Goal: Task Accomplishment & Management: Use online tool/utility

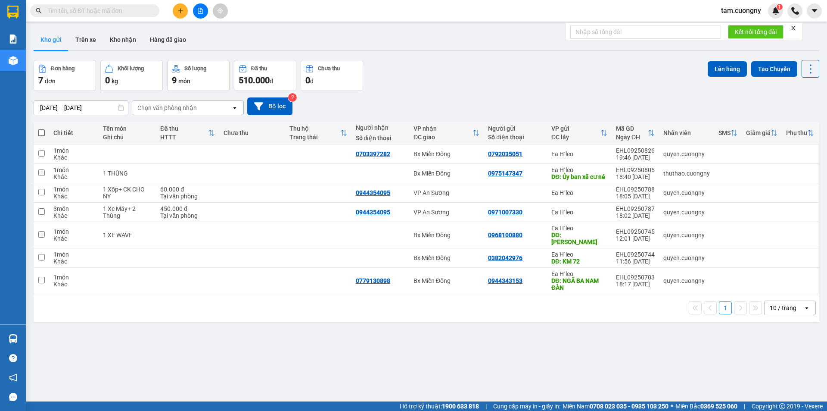
click at [116, 11] on input "text" at bounding box center [98, 10] width 102 height 9
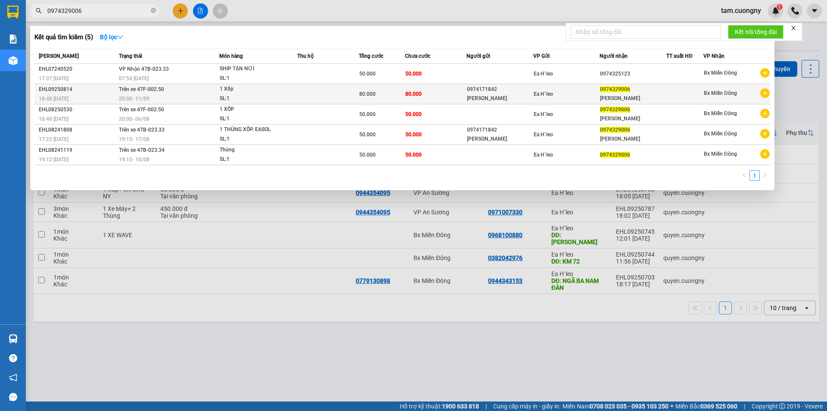
type input "0974329006"
click at [198, 101] on div "20:00 [DATE]" at bounding box center [169, 98] width 100 height 9
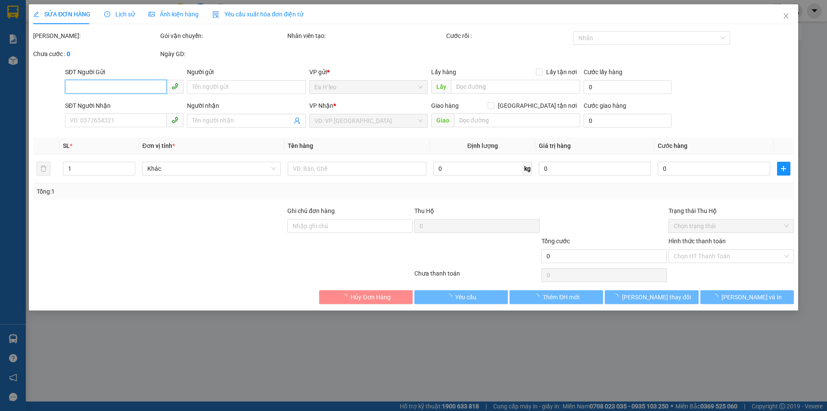
type input "0974171842"
type input "[PERSON_NAME]"
type input "0974329006"
type input "[PERSON_NAME]"
type input "80.000"
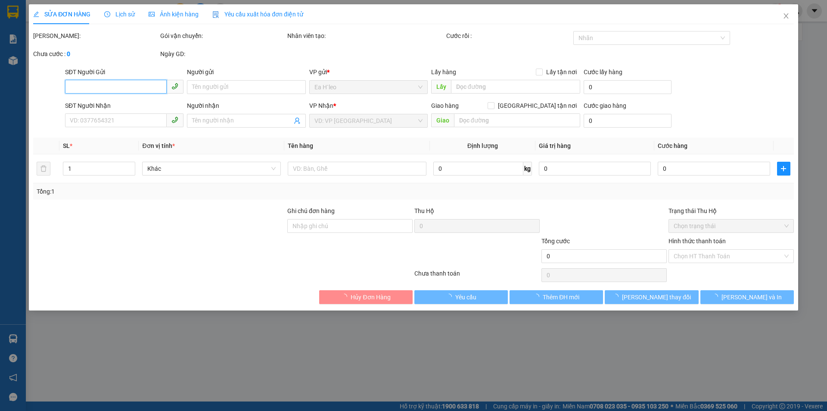
type input "80.000"
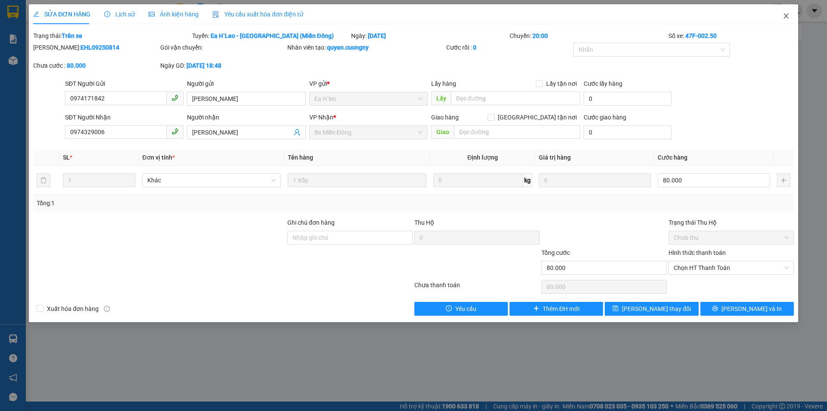
click at [787, 14] on icon "close" at bounding box center [786, 15] width 7 height 7
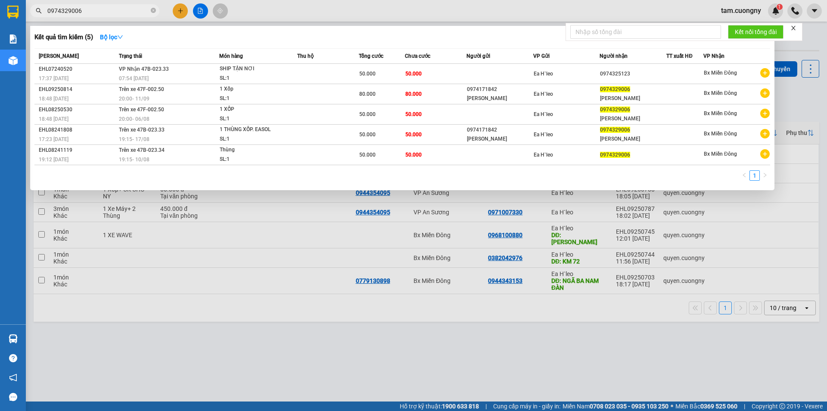
drag, startPoint x: 154, startPoint y: 9, endPoint x: 126, endPoint y: 15, distance: 28.1
click at [150, 10] on span "0974329006" at bounding box center [94, 10] width 129 height 13
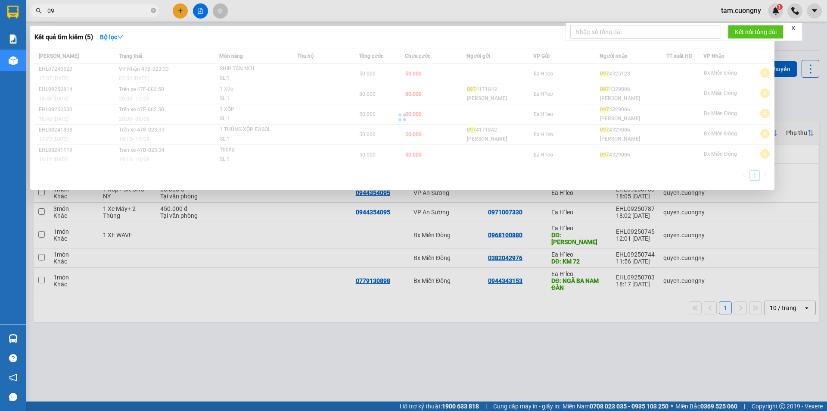
type input "0"
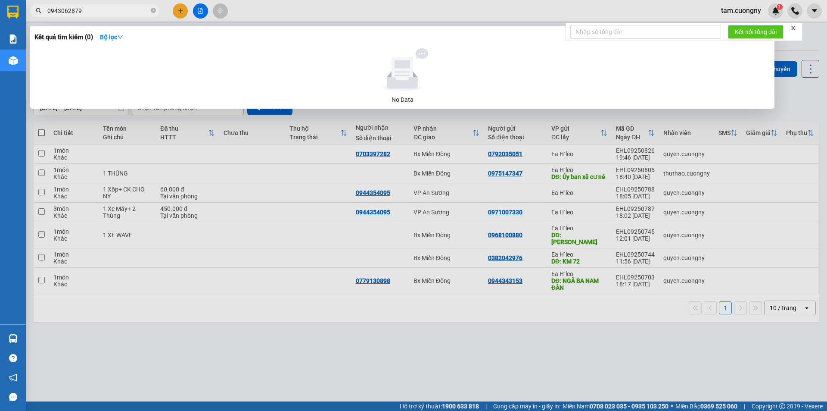
type input "0943062879"
click at [153, 10] on icon "close-circle" at bounding box center [153, 10] width 5 height 5
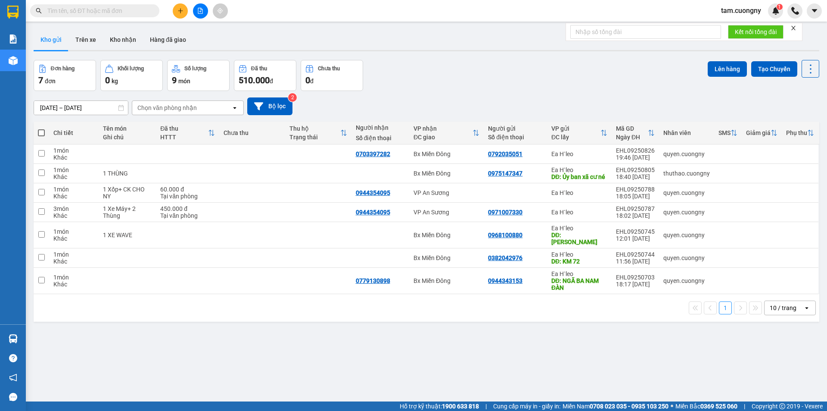
paste input "0942752251"
type input "0942752251"
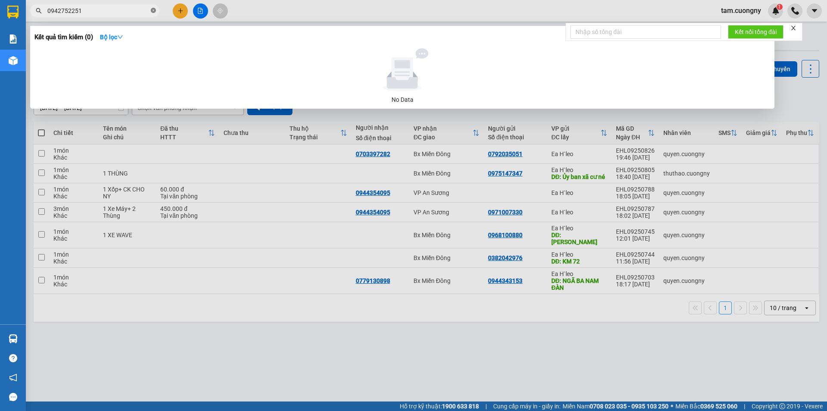
click at [154, 12] on icon "close-circle" at bounding box center [153, 10] width 5 height 5
click at [73, 12] on input "09443540095" at bounding box center [98, 10] width 102 height 9
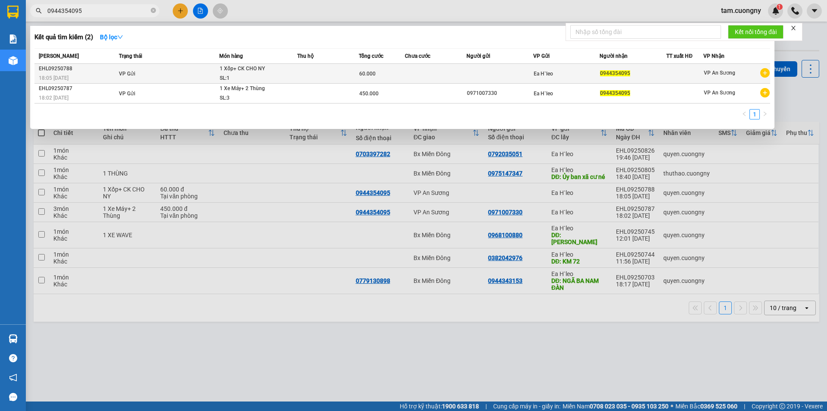
type input "0944354095"
click at [320, 74] on td at bounding box center [328, 74] width 62 height 20
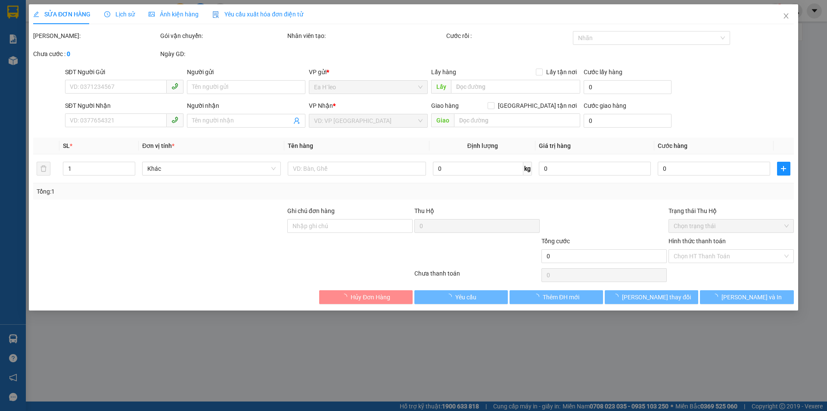
type input "0944354095"
type input "CK CHO NY"
type input "60.000"
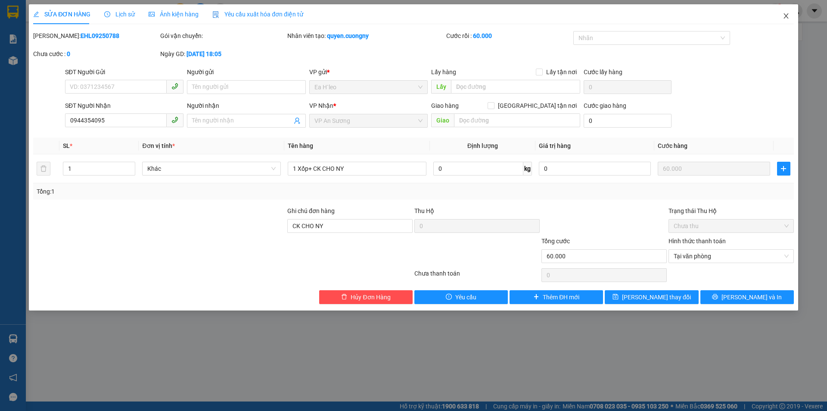
click at [782, 15] on span "Close" at bounding box center [786, 16] width 24 height 24
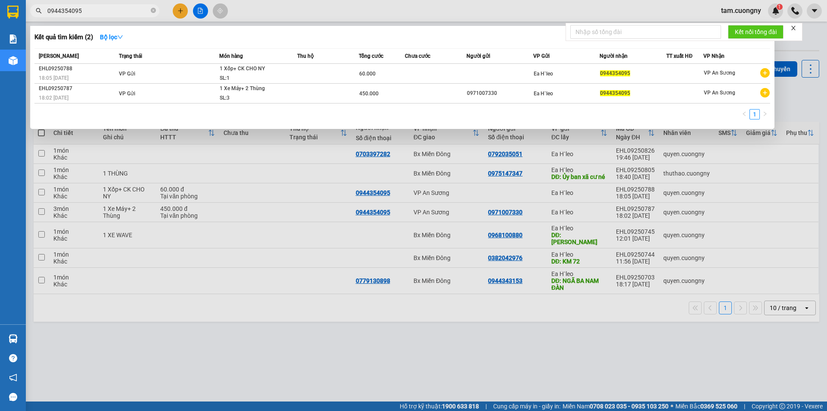
click at [128, 10] on input "0944354095" at bounding box center [98, 10] width 102 height 9
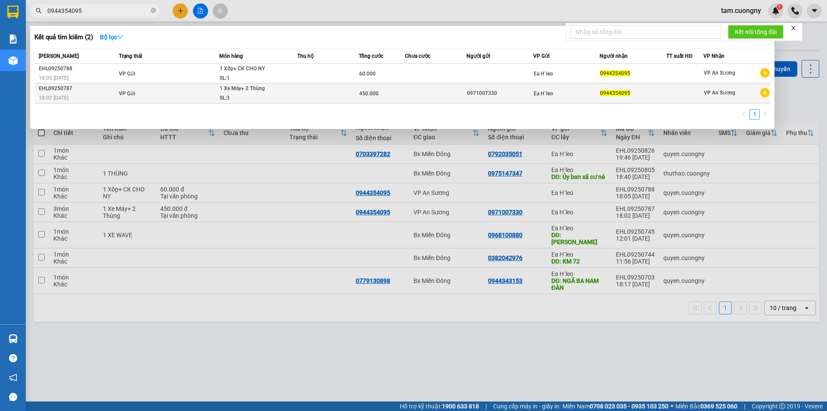
click at [153, 94] on td "VP Gửi" at bounding box center [168, 94] width 103 height 20
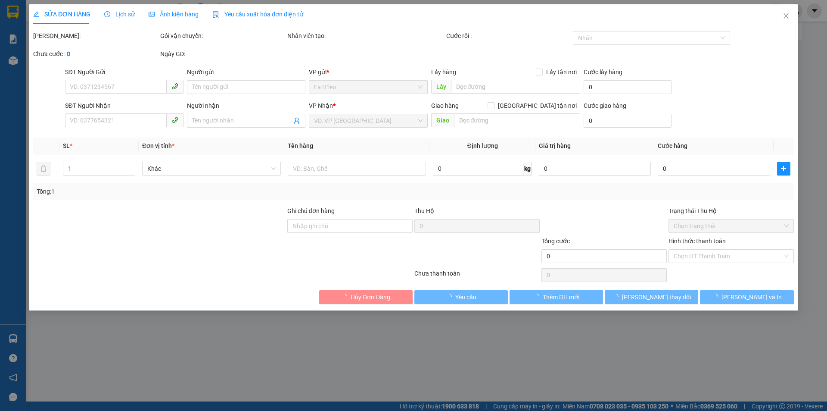
type input "0971007330"
type input "0944354095"
type input "450.000"
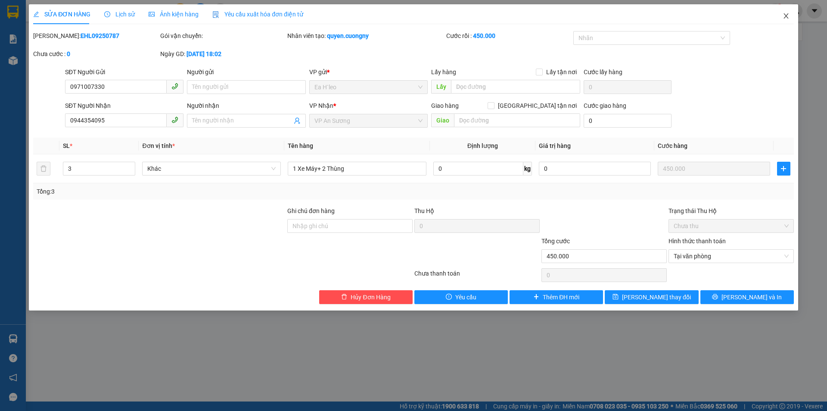
click at [785, 15] on icon "close" at bounding box center [786, 15] width 5 height 5
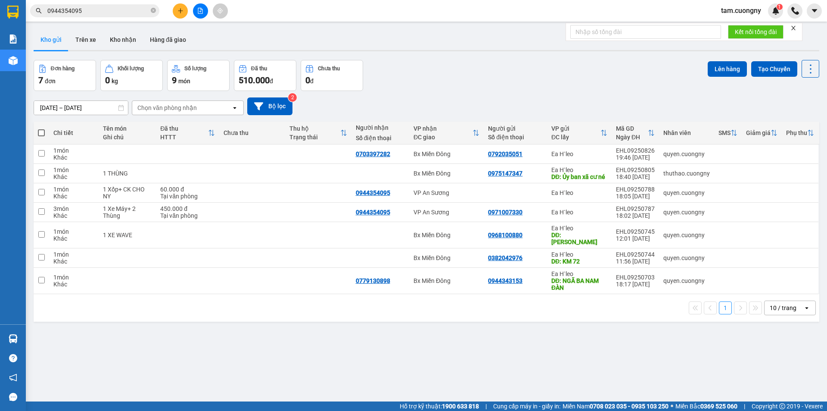
click at [131, 13] on input "0944354095" at bounding box center [98, 10] width 102 height 9
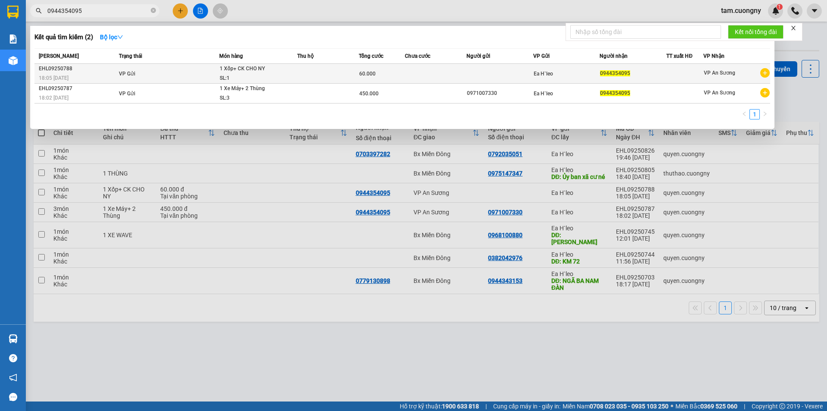
click at [156, 72] on td "VP Gửi" at bounding box center [168, 74] width 103 height 20
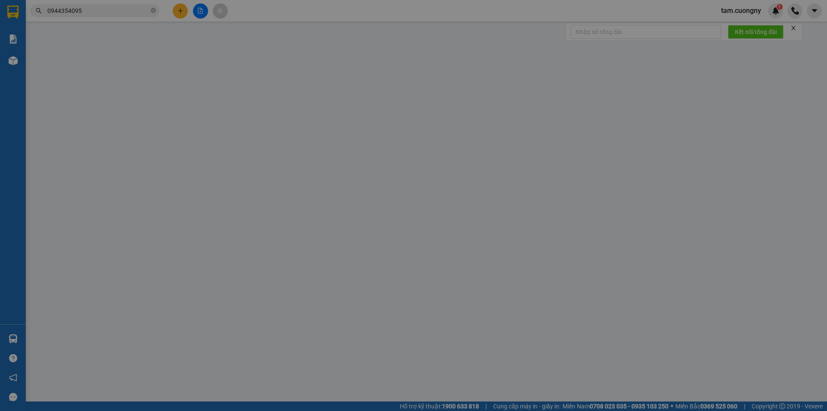
type input "0944354095"
type input "CK CHO NY"
type input "60.000"
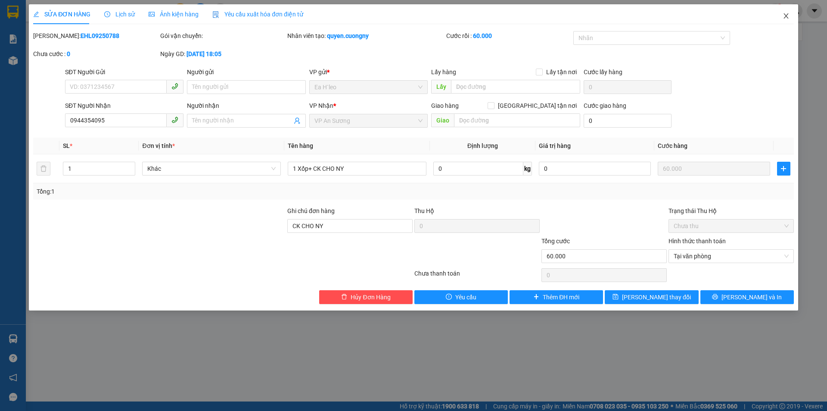
drag, startPoint x: 787, startPoint y: 19, endPoint x: 752, endPoint y: 2, distance: 39.7
click at [787, 19] on icon "close" at bounding box center [786, 15] width 7 height 7
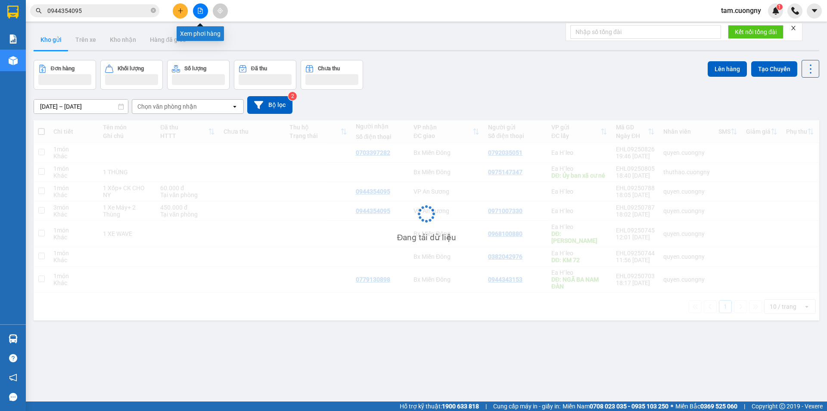
click at [200, 7] on button at bounding box center [200, 10] width 15 height 15
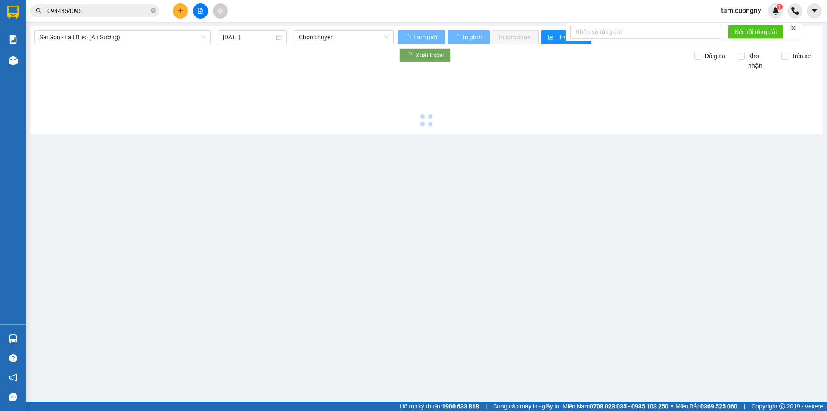
type input "[DATE]"
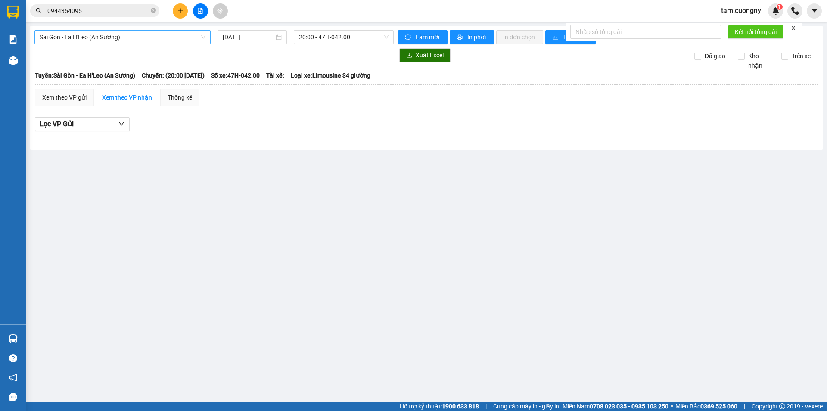
click at [164, 40] on span "Sài Gòn - Ea H'Leo (An Sương)" at bounding box center [123, 37] width 166 height 13
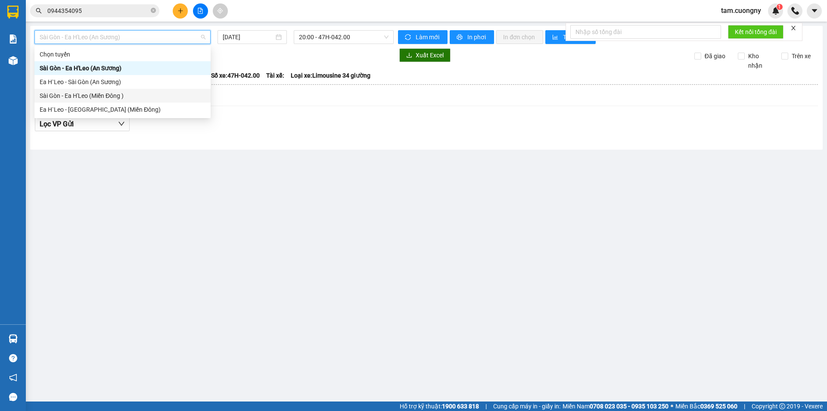
click at [81, 92] on div "Sài Gòn - Ea H'Leo (Miền Đông )" at bounding box center [123, 95] width 166 height 9
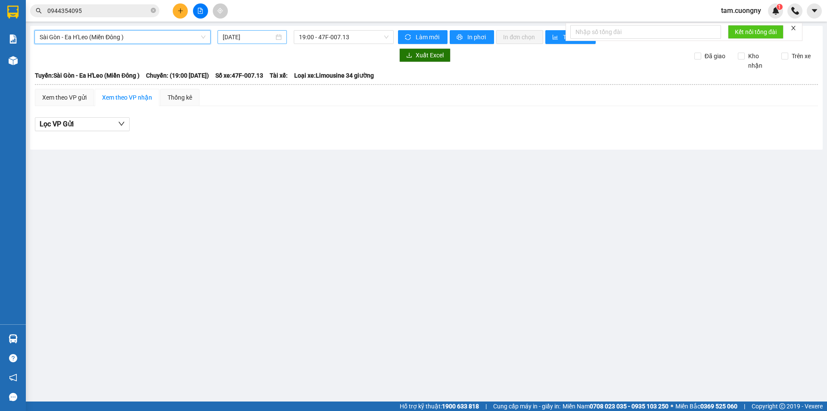
click at [256, 40] on input "[DATE]" at bounding box center [248, 36] width 51 height 9
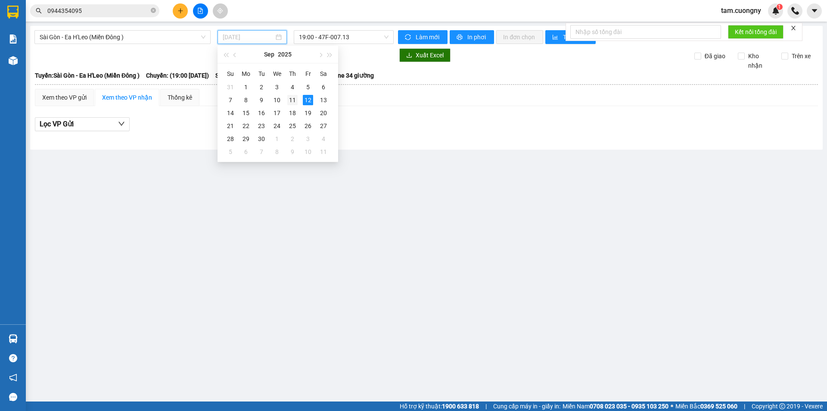
click at [293, 100] on div "11" at bounding box center [292, 100] width 10 height 10
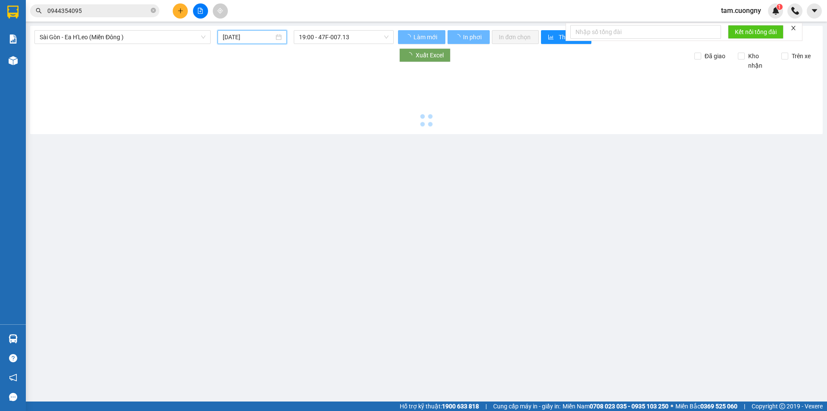
type input "[DATE]"
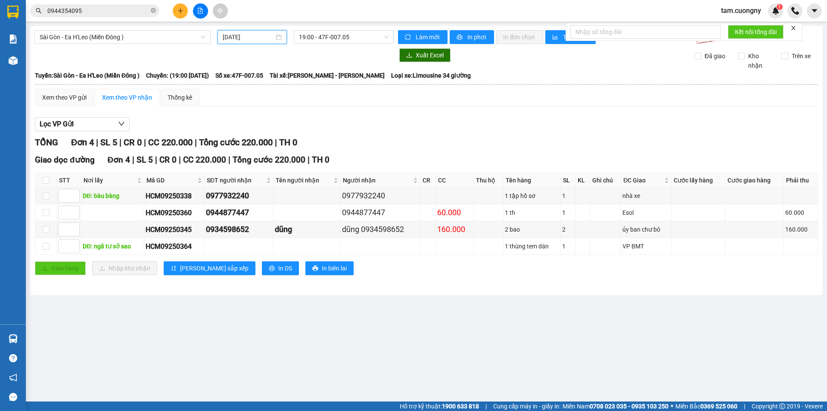
click at [338, 45] on div "[GEOGRAPHIC_DATA] - Ea H'Leo ([GEOGRAPHIC_DATA] ) [DATE] 19:00 - 47F-007.05 Làm…" at bounding box center [426, 160] width 793 height 269
click at [340, 35] on span "19:00 - 47F-007.05" at bounding box center [344, 37] width 90 height 13
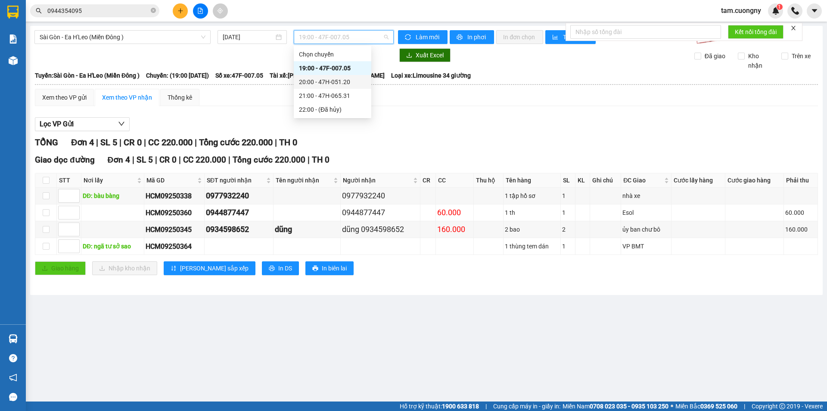
click at [342, 81] on div "20:00 - 47H-051.20" at bounding box center [332, 81] width 67 height 9
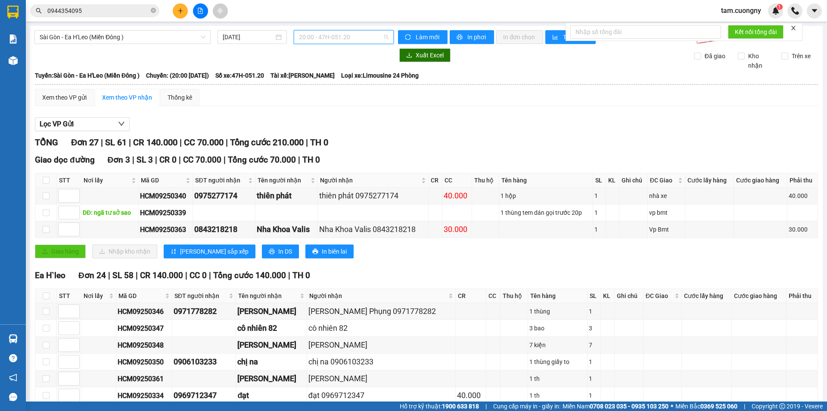
click at [299, 35] on span "20:00 - 47H-051.20" at bounding box center [344, 37] width 90 height 13
click at [324, 91] on div "21:00 - 47H-065.31" at bounding box center [330, 95] width 67 height 9
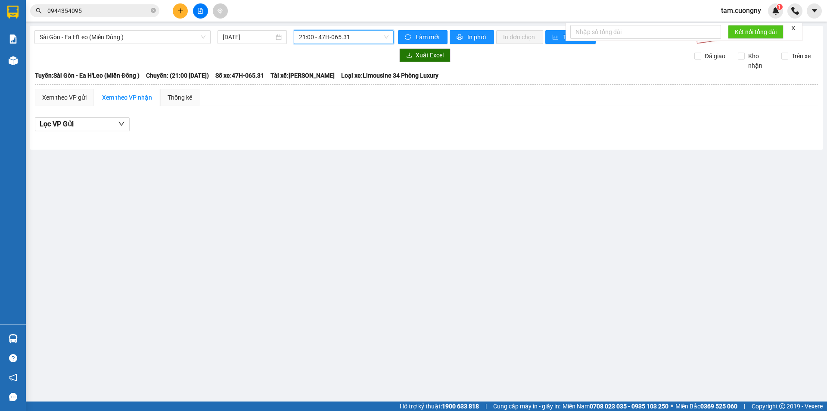
click at [334, 44] on div "21:00 - 47H-065.31" at bounding box center [344, 37] width 100 height 14
drag, startPoint x: 119, startPoint y: 38, endPoint x: 91, endPoint y: 55, distance: 31.9
click at [119, 38] on span "Sài Gòn - Ea H'Leo (Miền Đông )" at bounding box center [123, 37] width 166 height 13
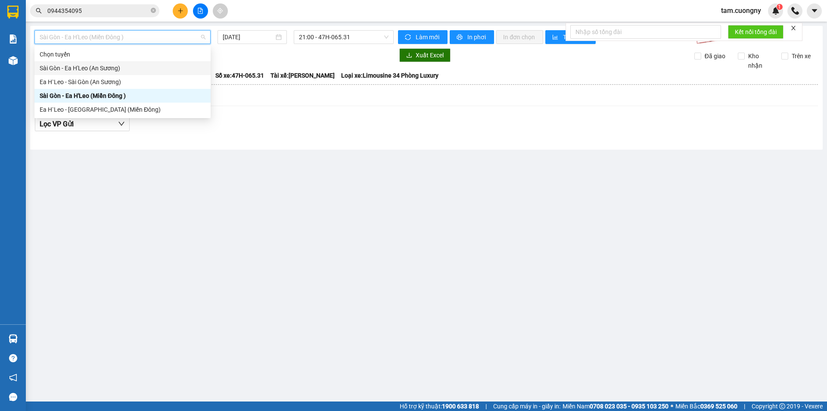
drag, startPoint x: 73, startPoint y: 69, endPoint x: 141, endPoint y: 49, distance: 71.3
click at [73, 68] on div "Sài Gòn - Ea H'Leo (An Sương)" at bounding box center [123, 67] width 166 height 9
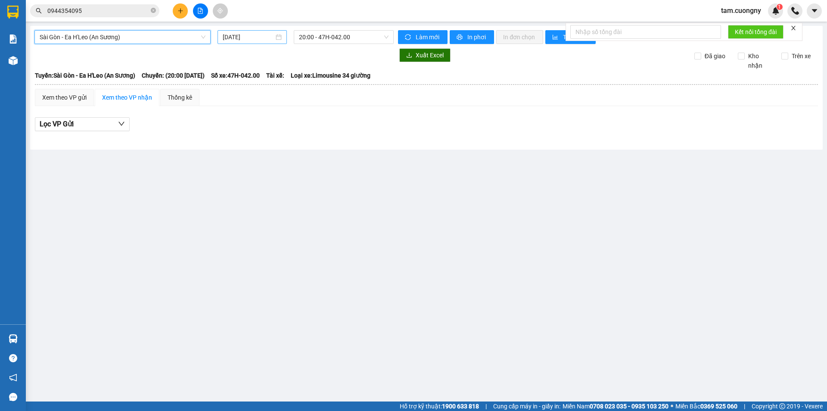
click at [265, 39] on input "[DATE]" at bounding box center [248, 36] width 51 height 9
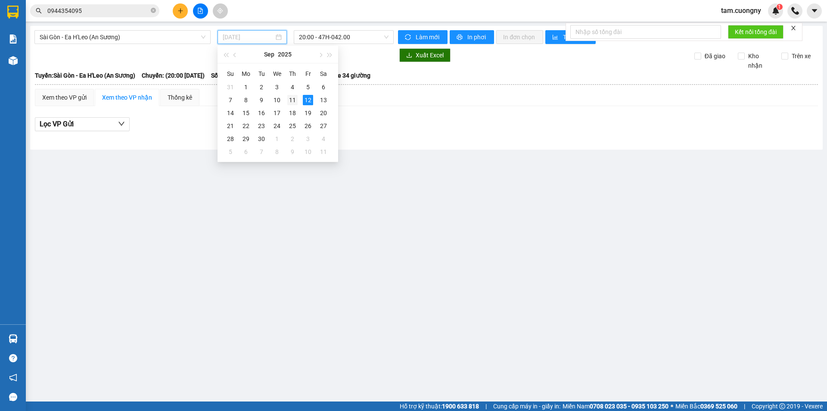
click at [296, 97] on div "11" at bounding box center [292, 100] width 10 height 10
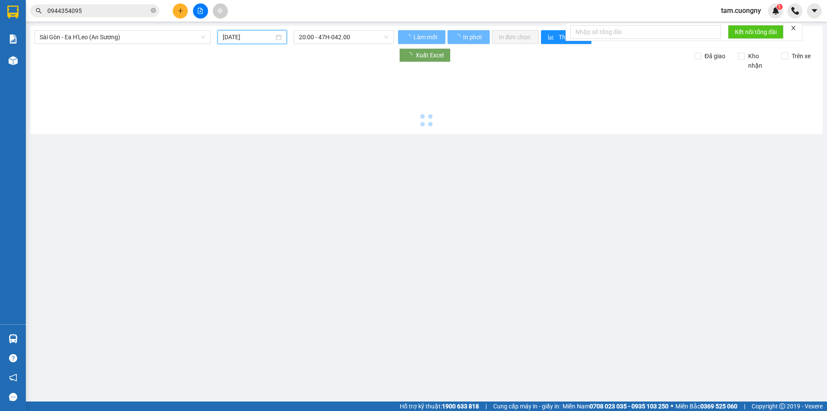
type input "[DATE]"
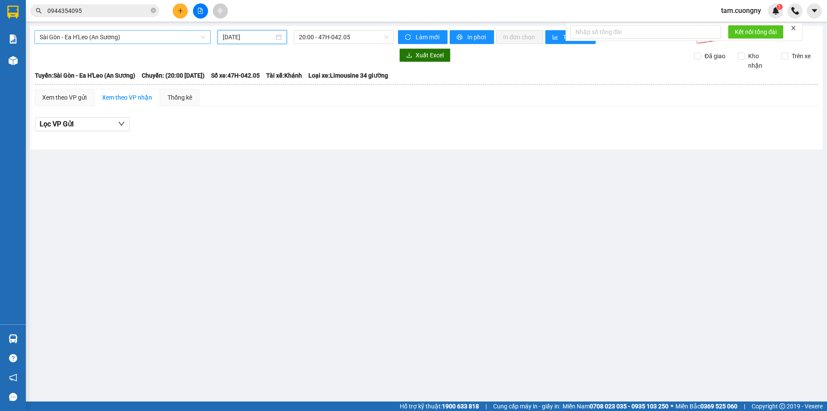
click at [169, 37] on span "Sài Gòn - Ea H'Leo (An Sương)" at bounding box center [123, 37] width 166 height 13
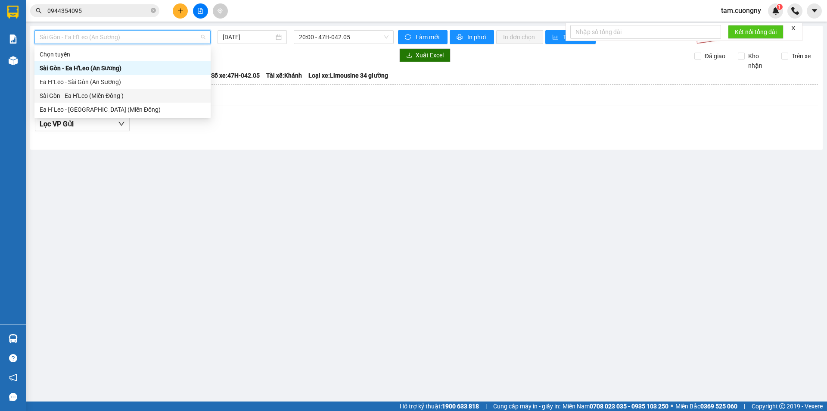
click at [84, 95] on div "Sài Gòn - Ea H'Leo (Miền Đông )" at bounding box center [123, 95] width 166 height 9
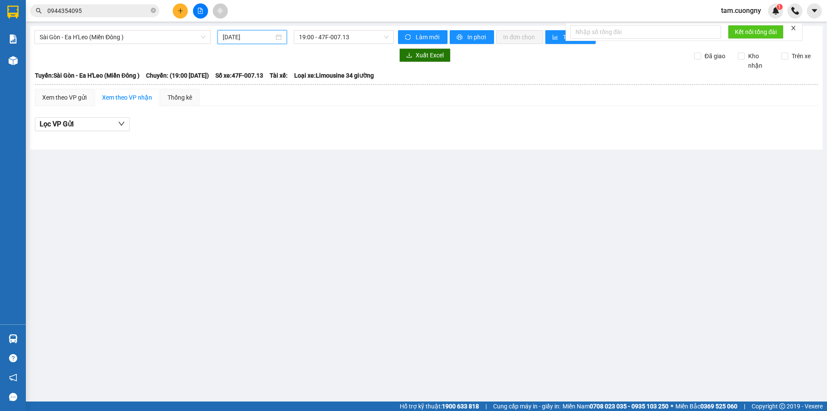
click at [260, 35] on input "[DATE]" at bounding box center [248, 36] width 51 height 9
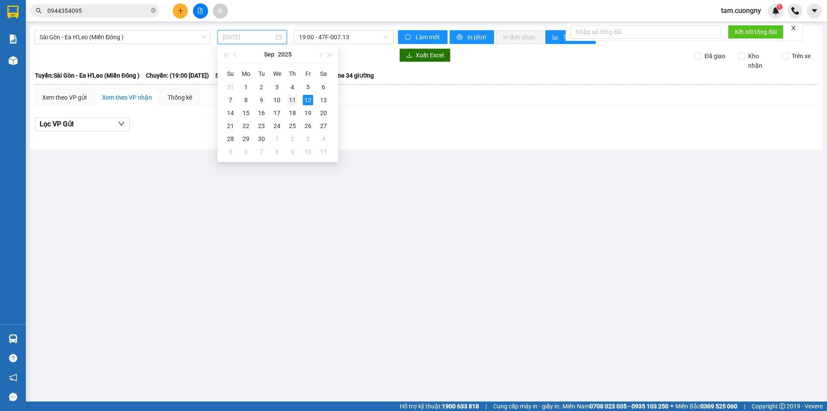
click at [294, 99] on div "11" at bounding box center [292, 100] width 10 height 10
type input "[DATE]"
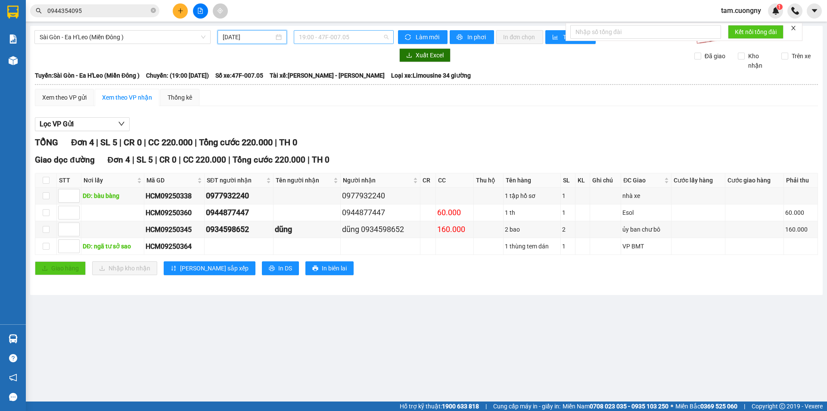
click at [343, 37] on span "19:00 - 47F-007.05" at bounding box center [344, 37] width 90 height 13
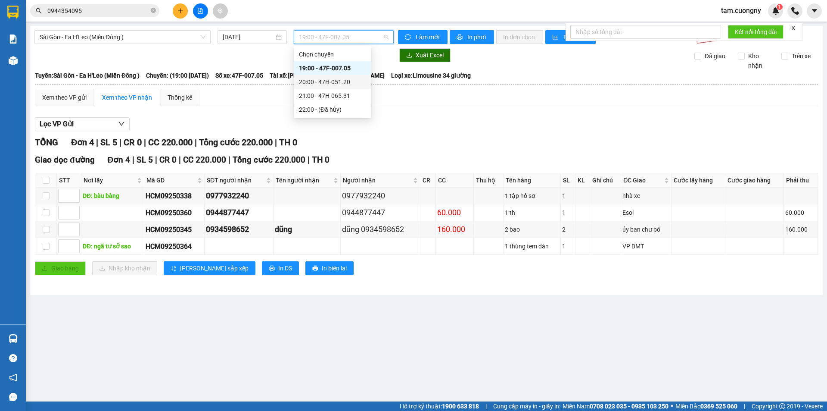
click at [350, 88] on div "20:00 - 47H-051.20" at bounding box center [333, 82] width 78 height 14
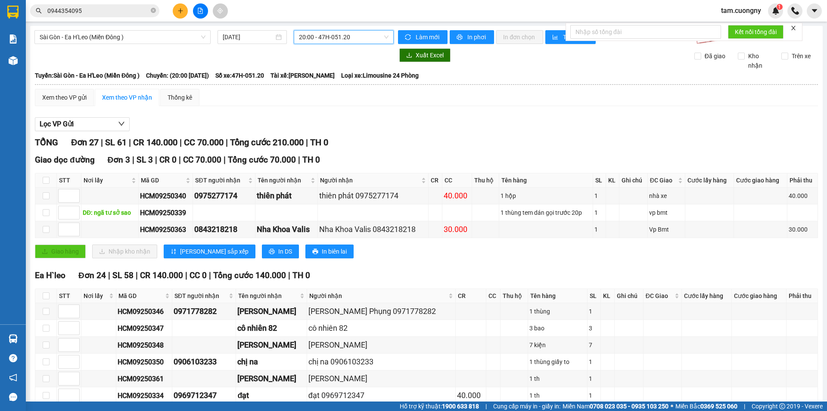
drag, startPoint x: 154, startPoint y: 9, endPoint x: 143, endPoint y: 0, distance: 14.1
click at [153, 9] on icon "close-circle" at bounding box center [153, 10] width 5 height 5
